Goal: Answer question/provide support: Share knowledge or assist other users

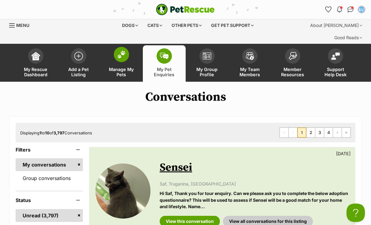
click at [122, 51] on img at bounding box center [121, 55] width 9 height 8
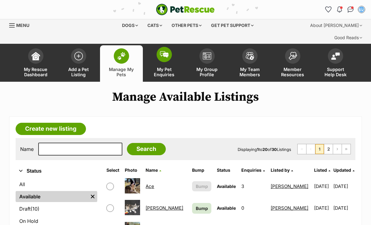
click at [166, 51] on img at bounding box center [164, 54] width 9 height 7
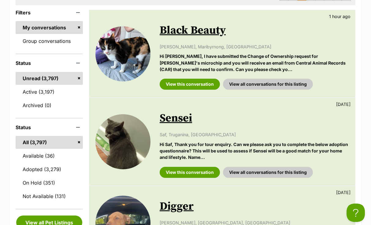
scroll to position [141, 0]
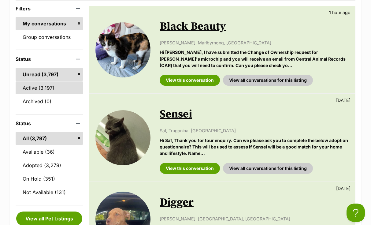
click at [55, 81] on link "Active (3,197)" at bounding box center [49, 87] width 67 height 13
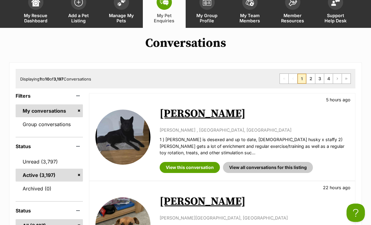
scroll to position [55, 0]
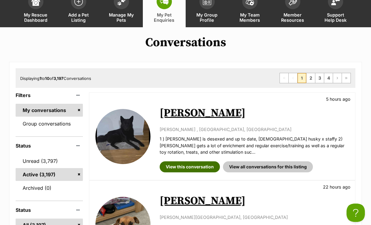
click at [198, 161] on link "View this conversation" at bounding box center [190, 166] width 60 height 11
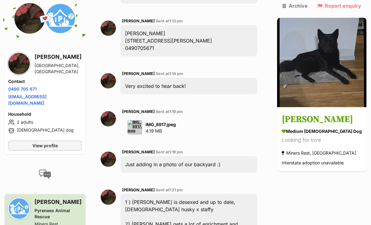
scroll to position [1747, 0]
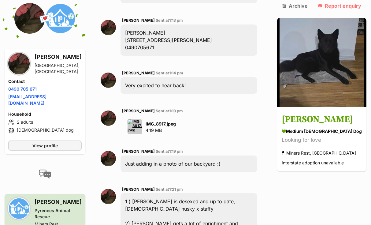
click at [142, 119] on img at bounding box center [135, 126] width 15 height 15
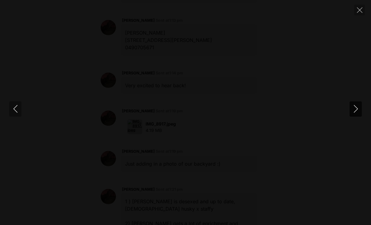
click at [358, 111] on icon "Next" at bounding box center [356, 109] width 8 height 8
click at [358, 113] on button "Next" at bounding box center [356, 108] width 12 height 15
click at [17, 111] on icon "Previous" at bounding box center [16, 109] width 8 height 8
click at [359, 10] on icon "Close" at bounding box center [360, 10] width 6 height 6
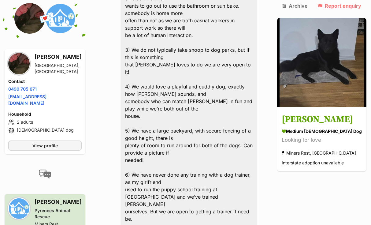
scroll to position [2008, 0]
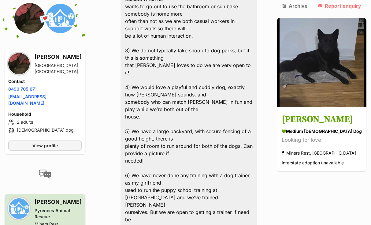
click at [20, 66] on img at bounding box center [18, 63] width 21 height 21
click at [48, 142] on span "View profile" at bounding box center [44, 145] width 25 height 6
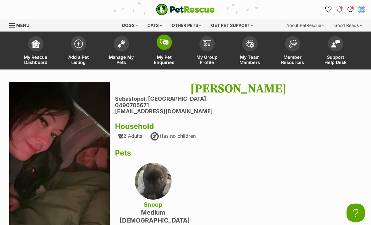
click at [163, 46] on span at bounding box center [164, 42] width 15 height 15
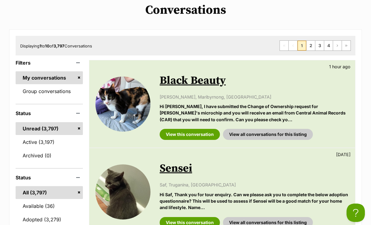
scroll to position [77, 0]
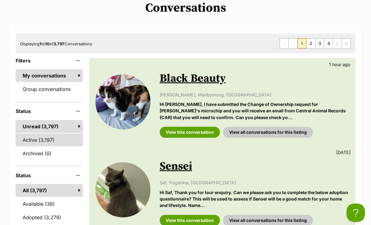
click at [50, 142] on link "Active (3,197)" at bounding box center [49, 140] width 67 height 13
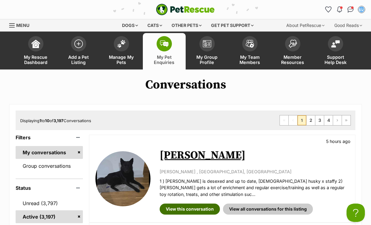
click at [196, 206] on link "View this conversation" at bounding box center [190, 209] width 60 height 11
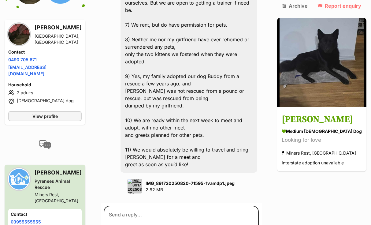
scroll to position [2213, 0]
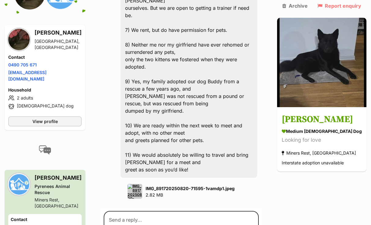
click at [142, 184] on img at bounding box center [135, 191] width 15 height 15
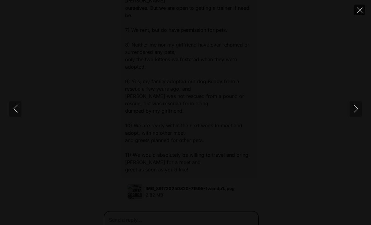
click at [360, 12] on icon "Close" at bounding box center [360, 10] width 6 height 6
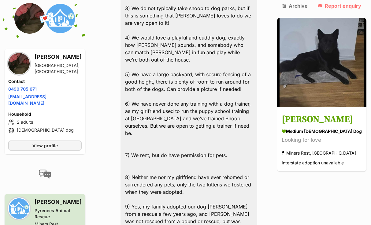
scroll to position [1436, 0]
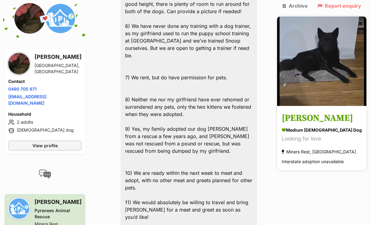
click at [326, 112] on h3 "Douglas" at bounding box center [322, 119] width 80 height 14
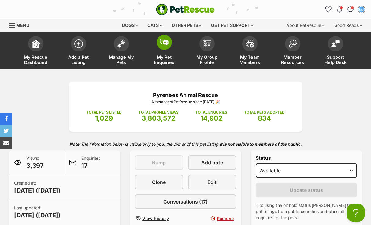
click at [165, 41] on img at bounding box center [164, 42] width 9 height 7
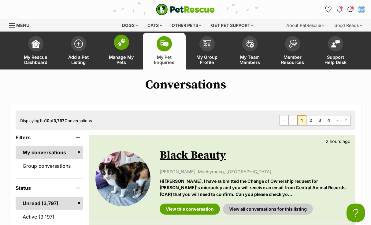
click at [122, 46] on img at bounding box center [121, 42] width 9 height 8
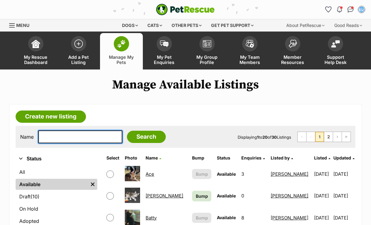
click at [57, 138] on input "text" at bounding box center [80, 136] width 84 height 13
type input "reg"
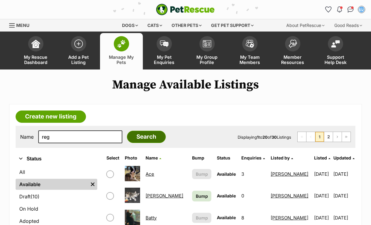
click at [138, 136] on input "Search" at bounding box center [146, 137] width 39 height 12
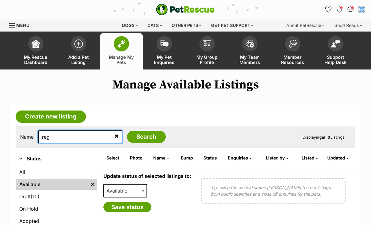
click at [54, 138] on input "reg" at bounding box center [80, 136] width 84 height 13
type input "r"
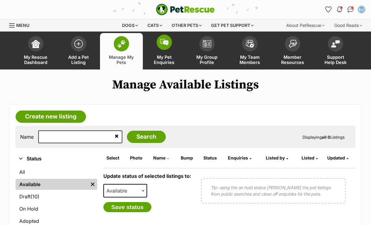
click at [164, 42] on img at bounding box center [164, 42] width 9 height 7
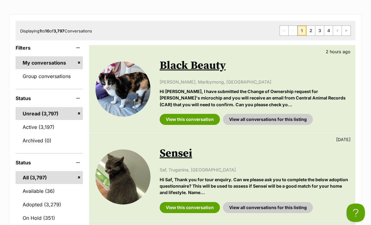
scroll to position [91, 0]
